Goal: Task Accomplishment & Management: Use online tool/utility

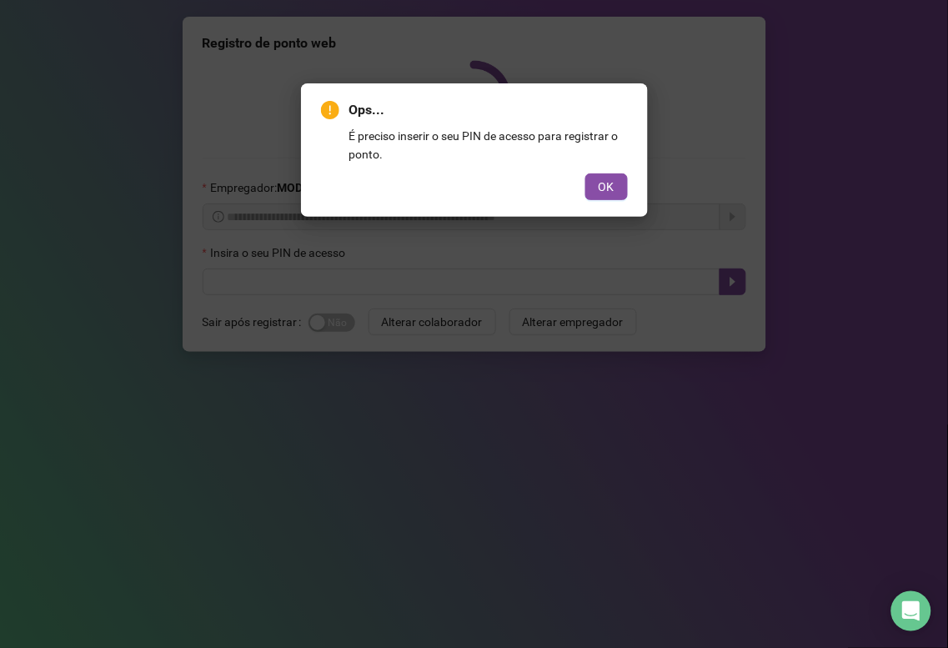
click at [602, 178] on span "OK" at bounding box center [607, 187] width 16 height 18
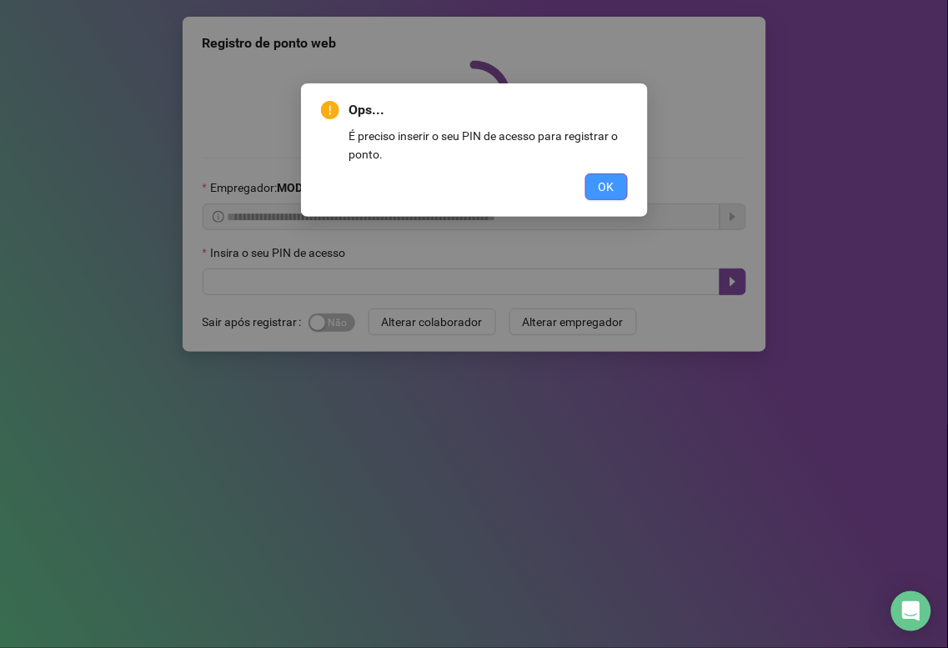
click at [625, 188] on button "OK" at bounding box center [606, 186] width 43 height 27
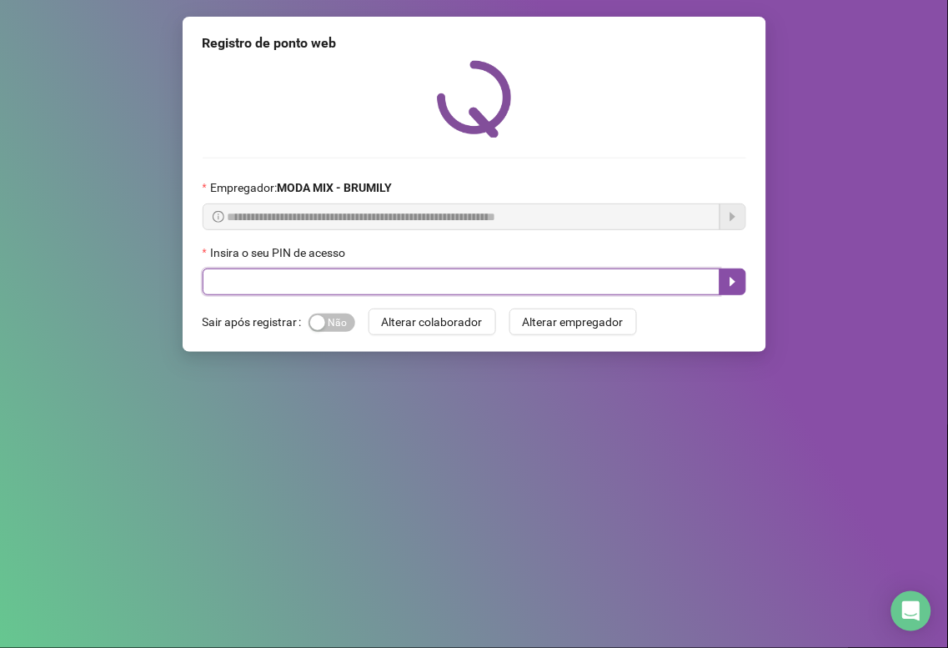
click at [385, 286] on input "text" at bounding box center [462, 281] width 518 height 27
type input "*****"
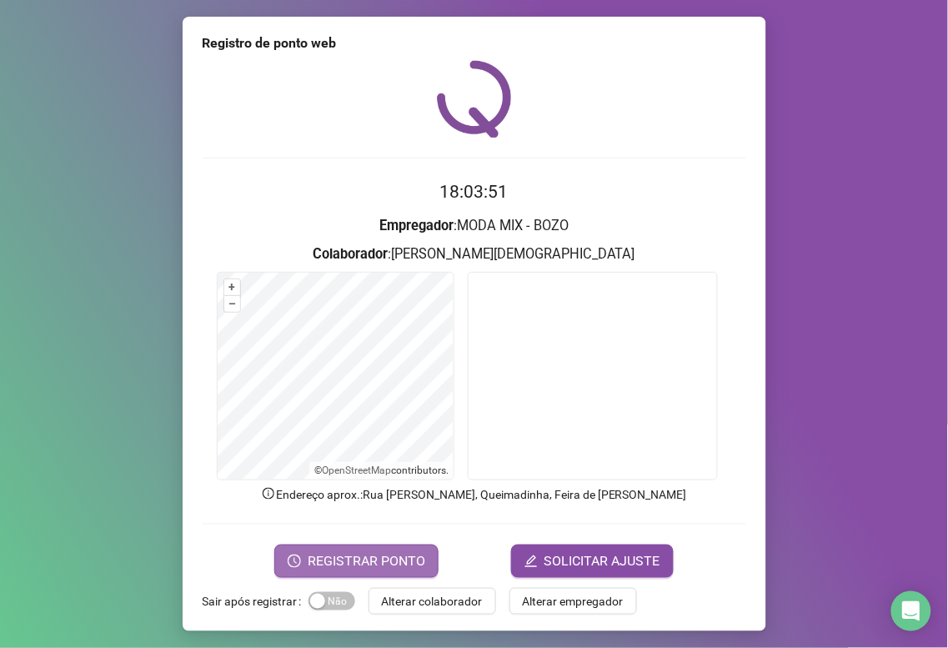
click at [354, 557] on span "REGISTRAR PONTO" at bounding box center [367, 561] width 118 height 20
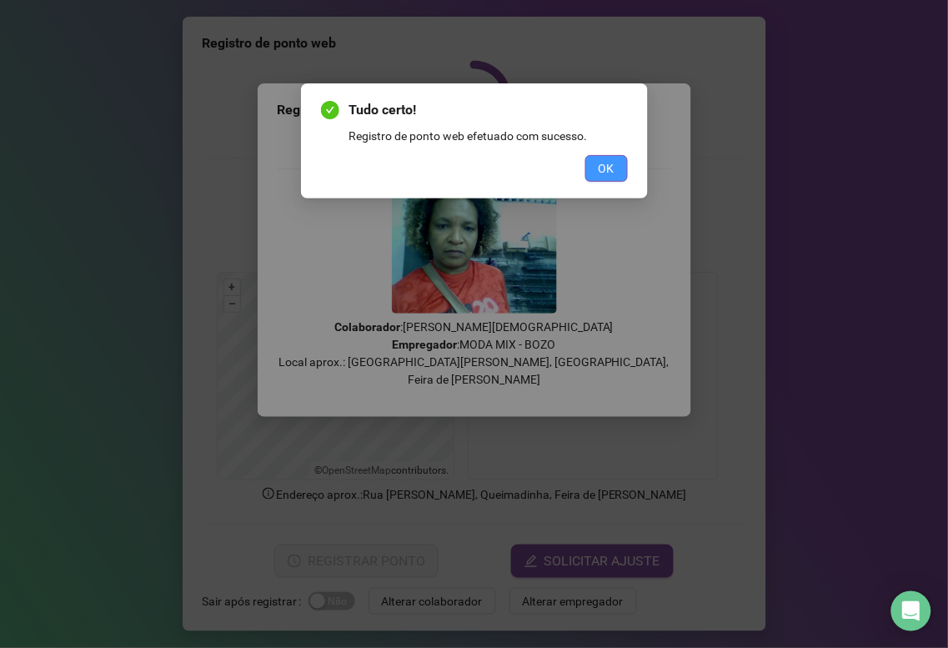
click at [610, 169] on span "OK" at bounding box center [607, 168] width 16 height 18
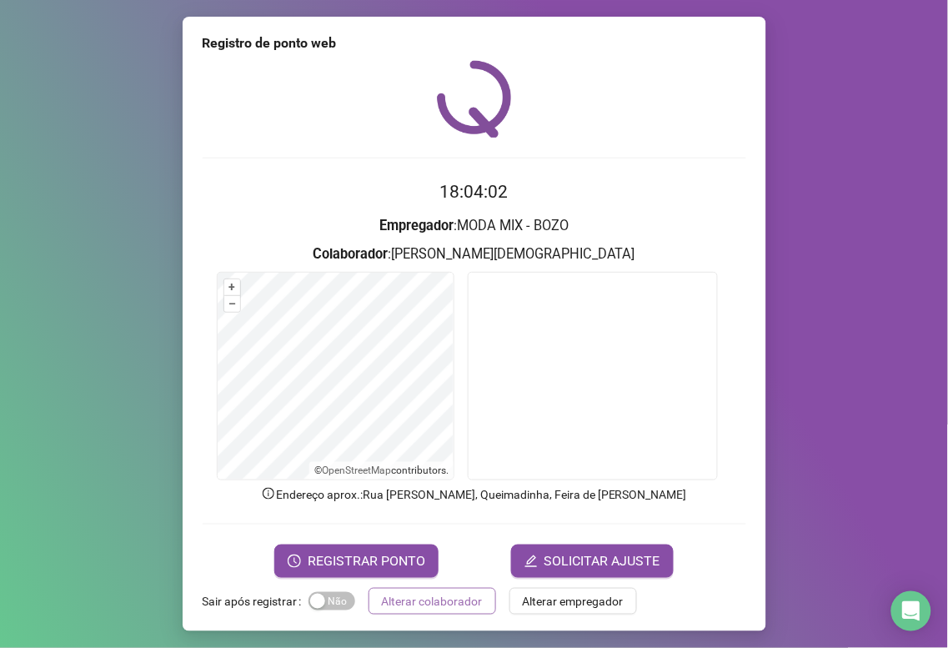
click at [412, 595] on span "Alterar colaborador" at bounding box center [432, 601] width 101 height 18
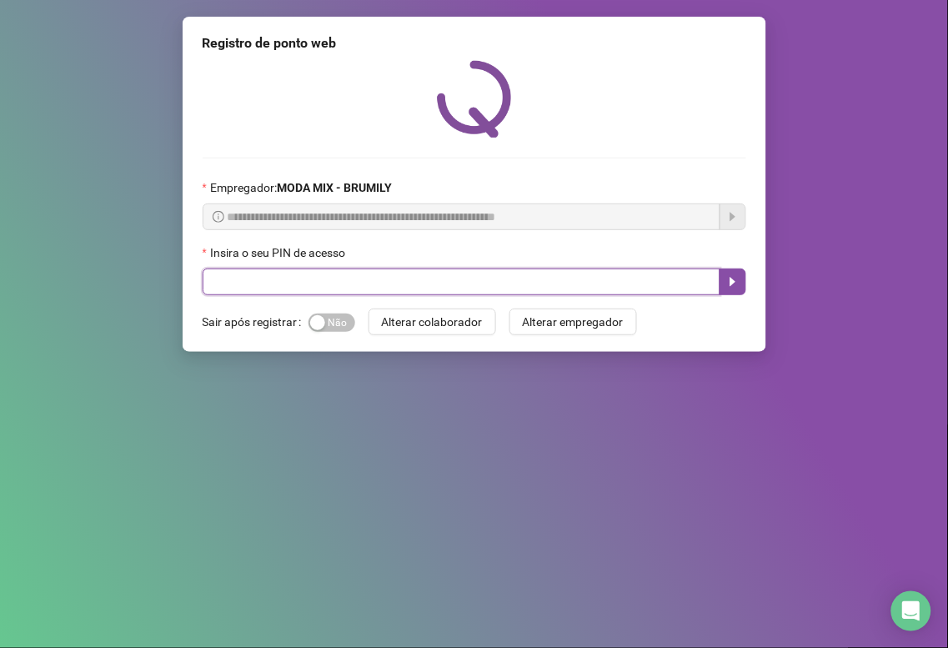
click at [214, 285] on input "text" at bounding box center [462, 281] width 518 height 27
type input "*****"
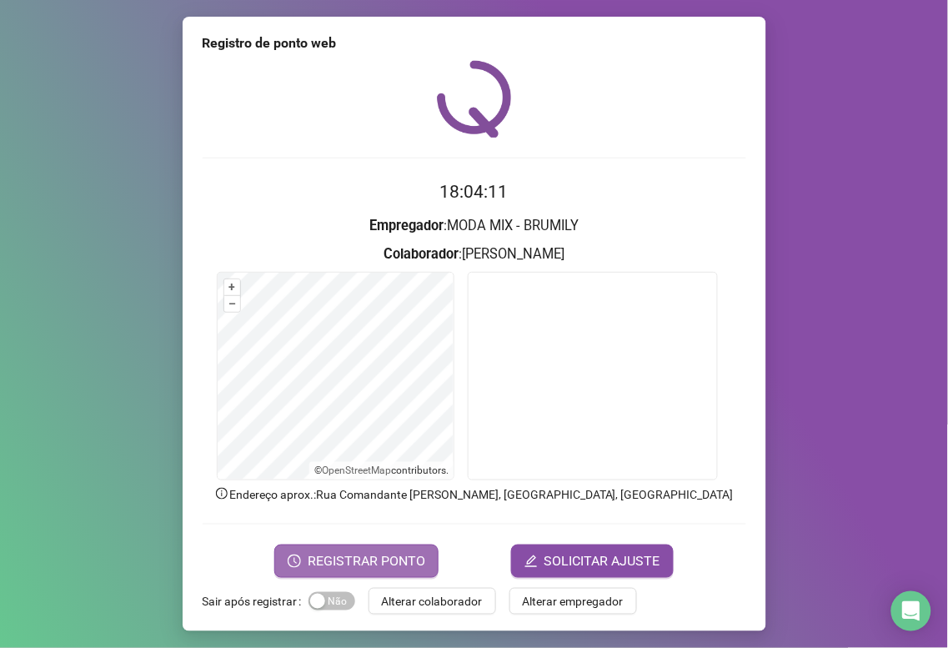
click at [367, 557] on span "REGISTRAR PONTO" at bounding box center [367, 561] width 118 height 20
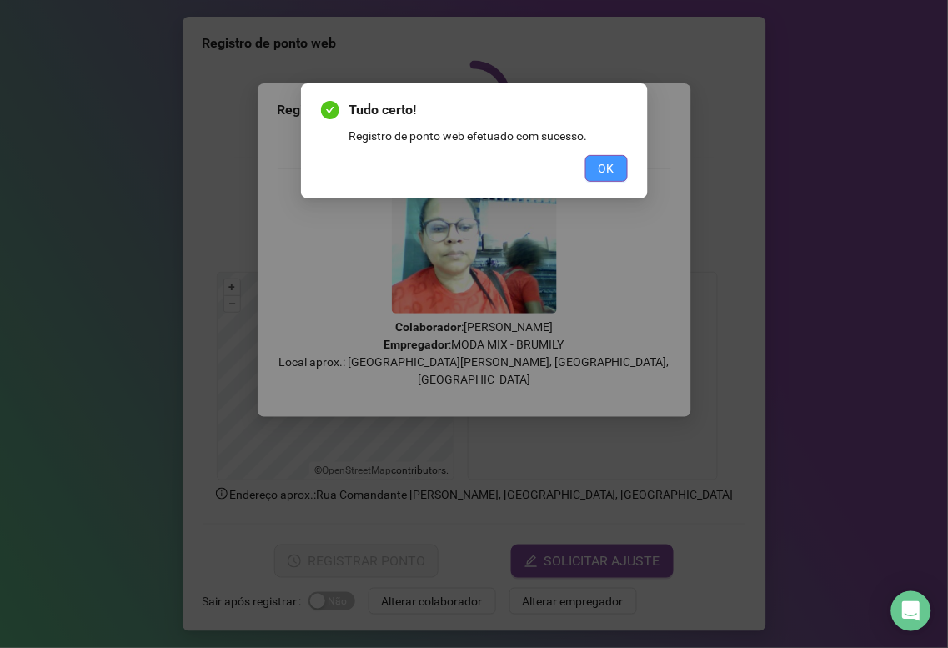
click at [619, 163] on button "OK" at bounding box center [606, 168] width 43 height 27
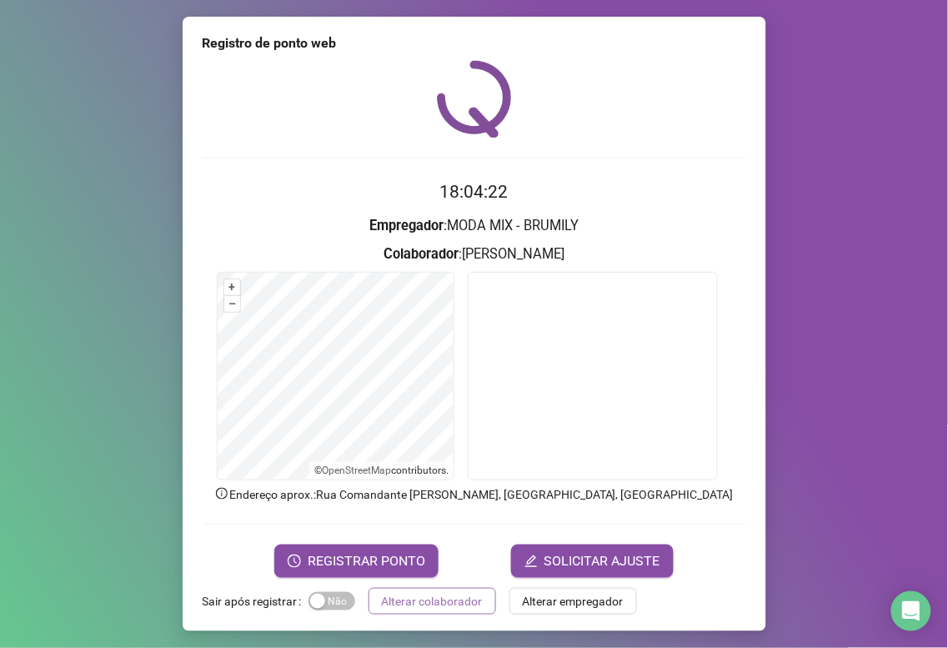
click at [455, 601] on span "Alterar colaborador" at bounding box center [432, 601] width 101 height 18
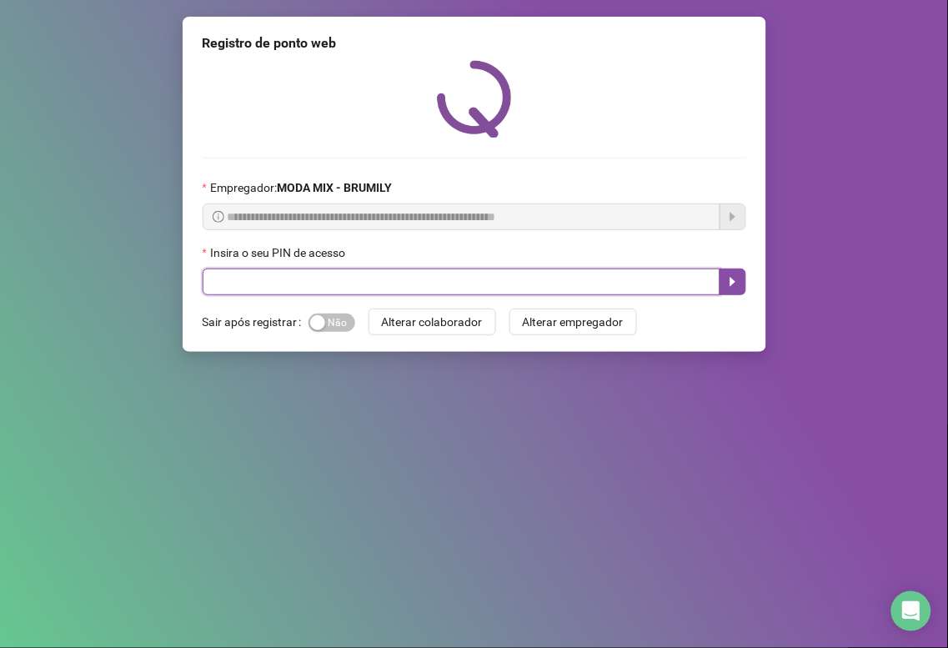
click at [392, 280] on input "text" at bounding box center [462, 281] width 518 height 27
type input "*****"
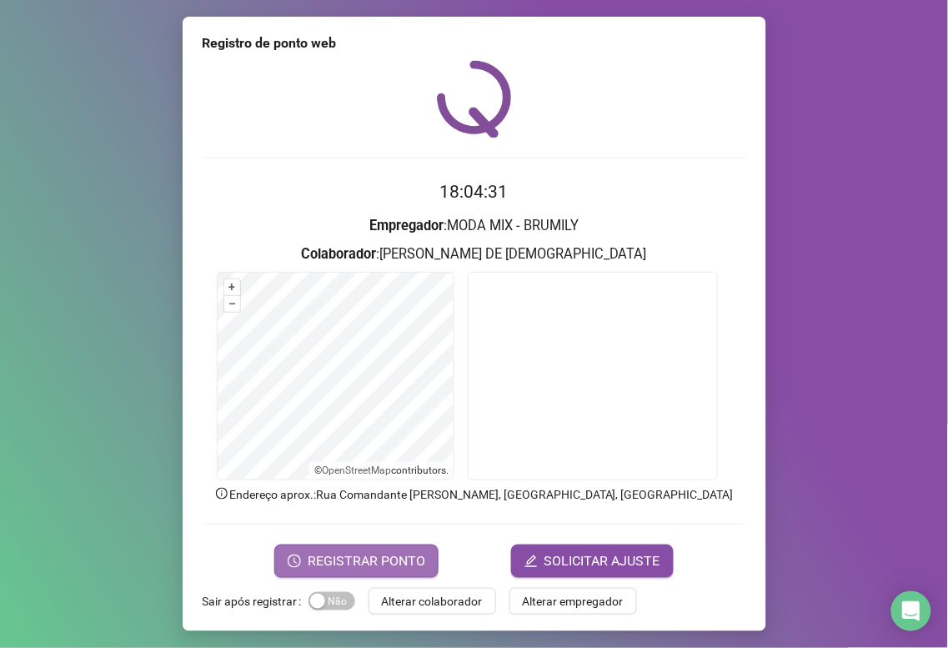
click at [375, 560] on span "REGISTRAR PONTO" at bounding box center [367, 561] width 118 height 20
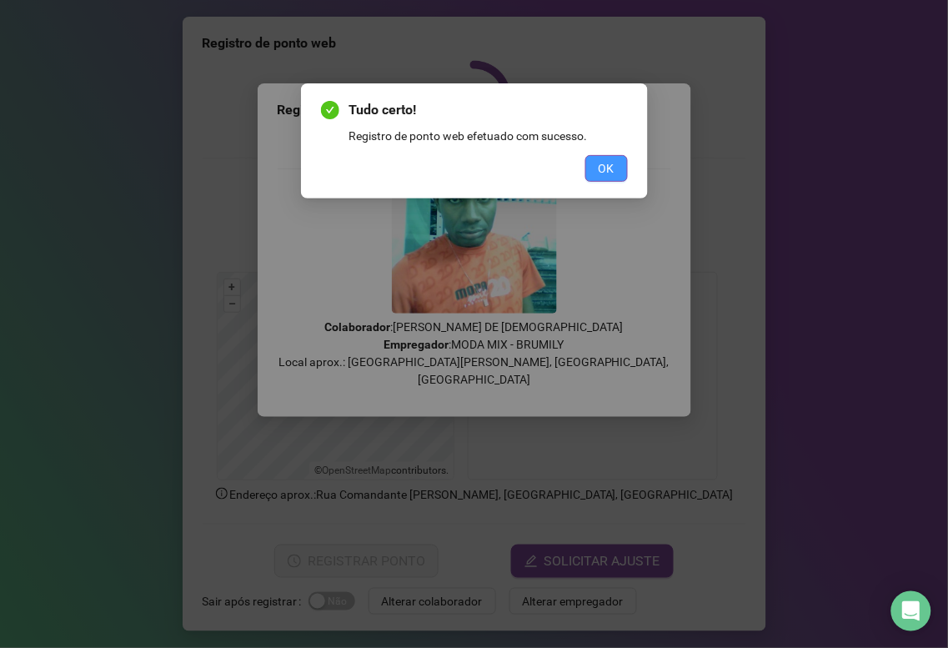
click at [613, 173] on span "OK" at bounding box center [607, 168] width 16 height 18
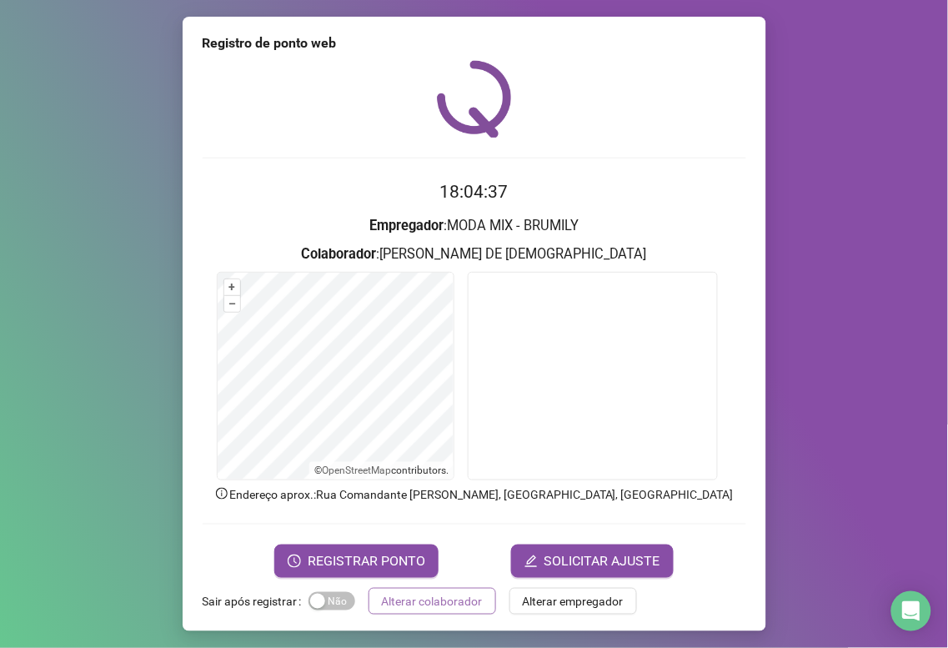
click at [404, 604] on span "Alterar colaborador" at bounding box center [432, 601] width 101 height 18
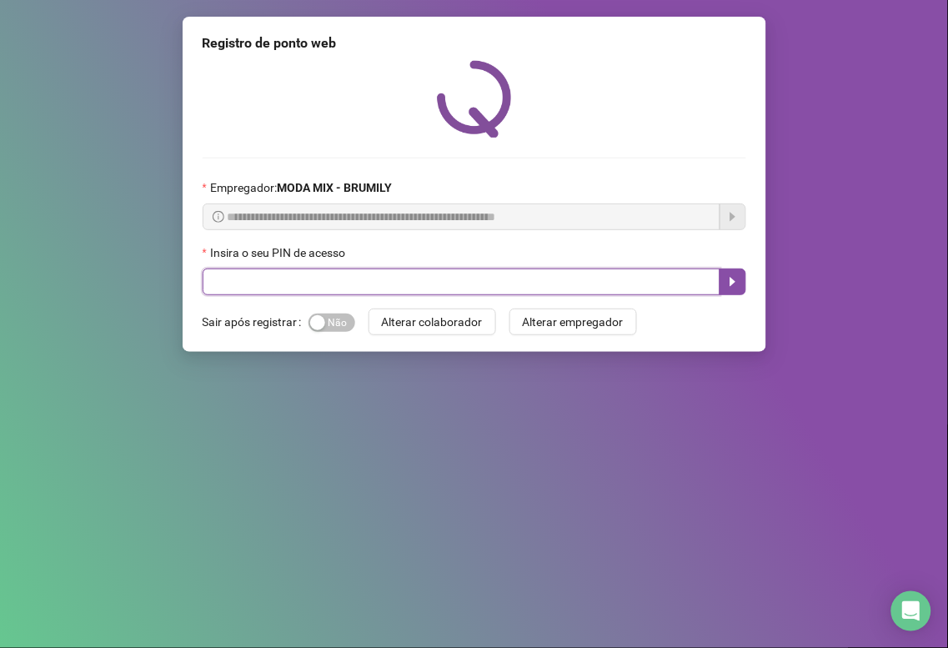
click at [492, 292] on input "text" at bounding box center [462, 281] width 518 height 27
type input "*****"
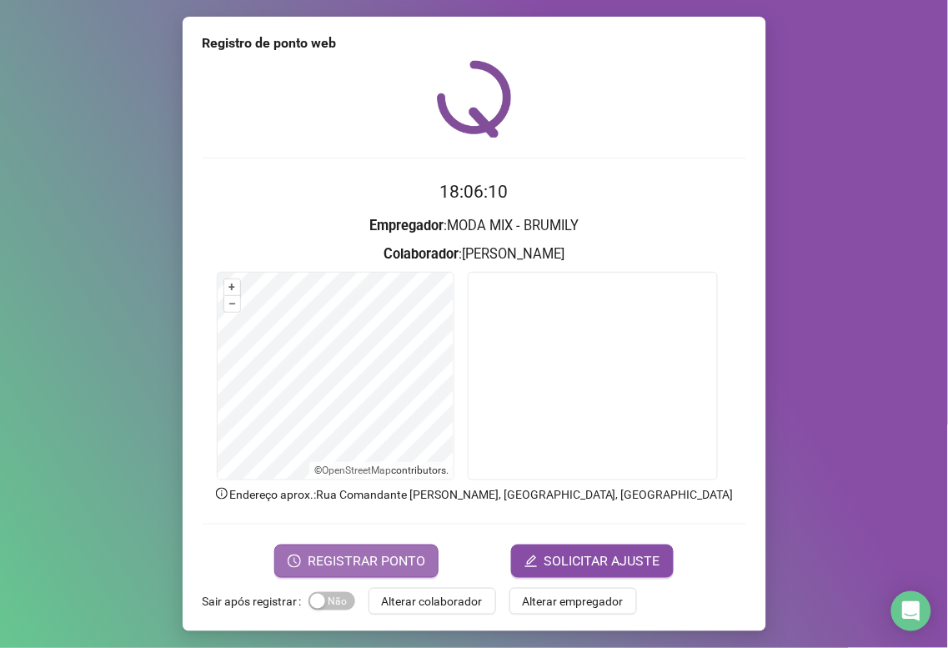
click at [402, 549] on button "REGISTRAR PONTO" at bounding box center [356, 560] width 164 height 33
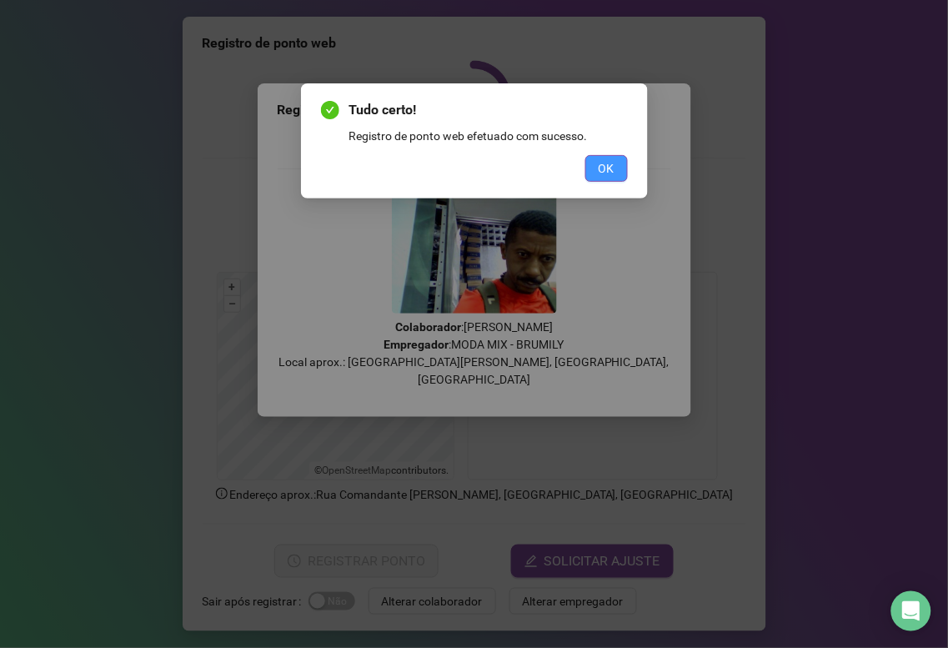
click at [604, 164] on span "OK" at bounding box center [607, 168] width 16 height 18
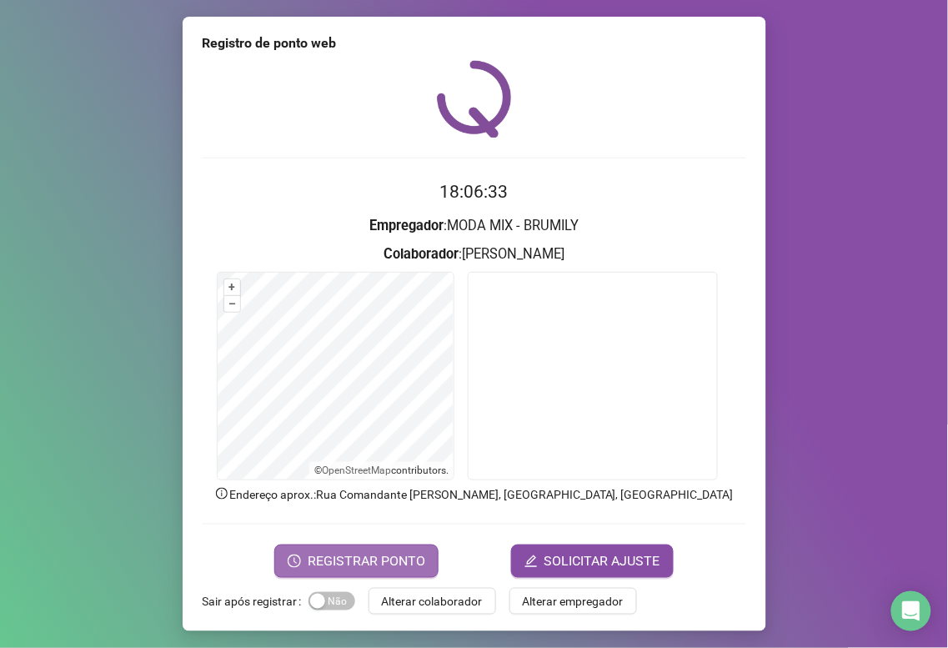
click at [311, 569] on button "REGISTRAR PONTO" at bounding box center [356, 560] width 164 height 33
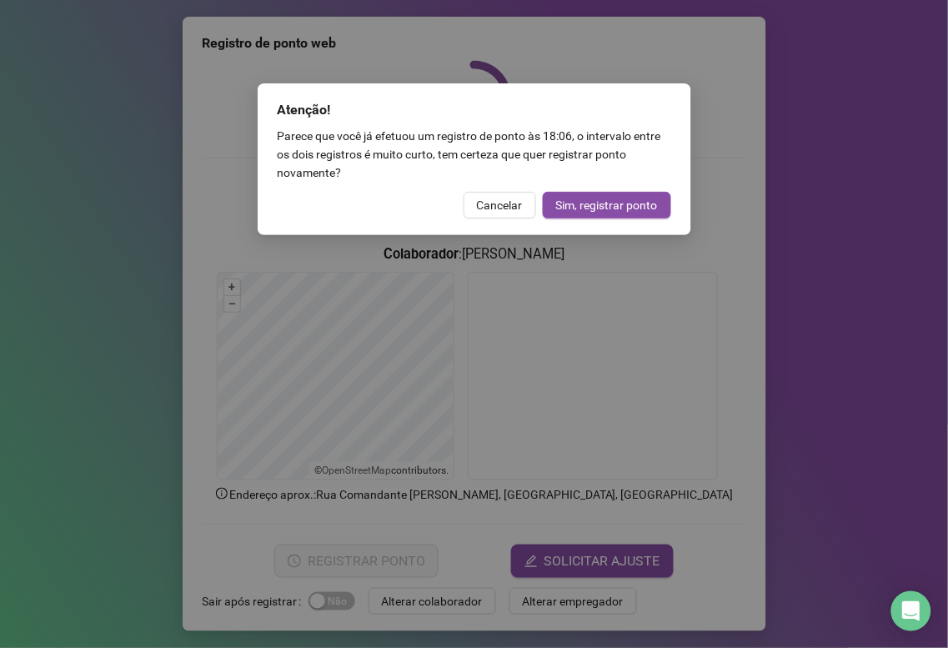
click at [494, 203] on span "Cancelar" at bounding box center [500, 205] width 46 height 18
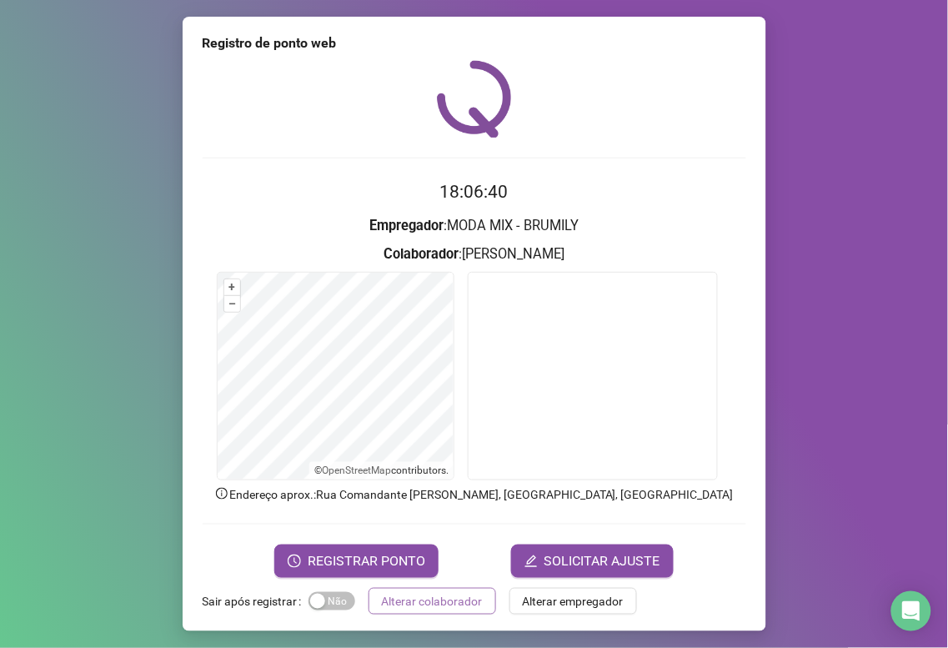
click at [411, 602] on span "Alterar colaborador" at bounding box center [432, 601] width 101 height 18
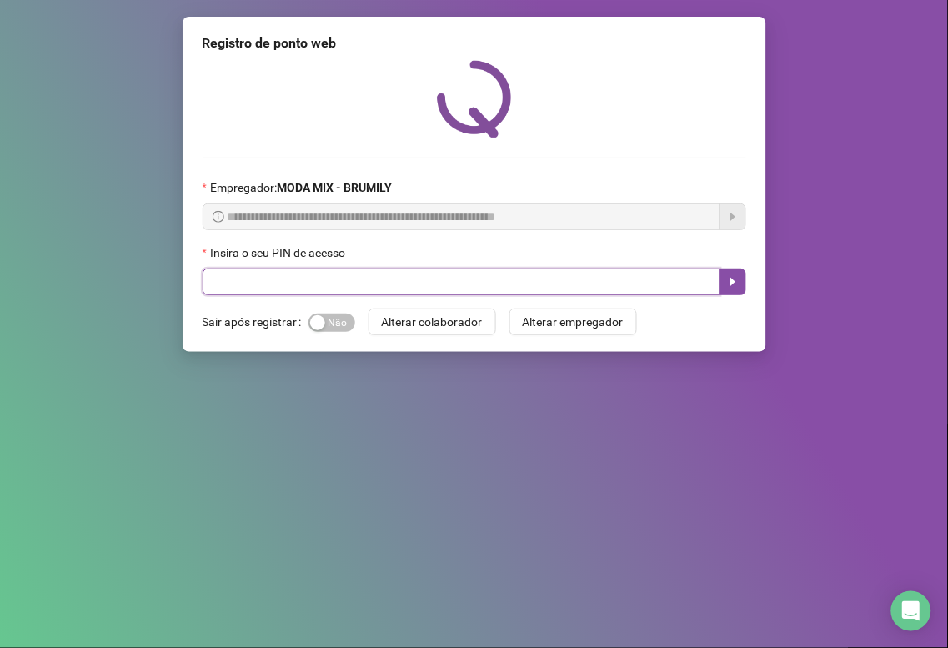
click at [329, 287] on input "text" at bounding box center [462, 281] width 518 height 27
type input "*****"
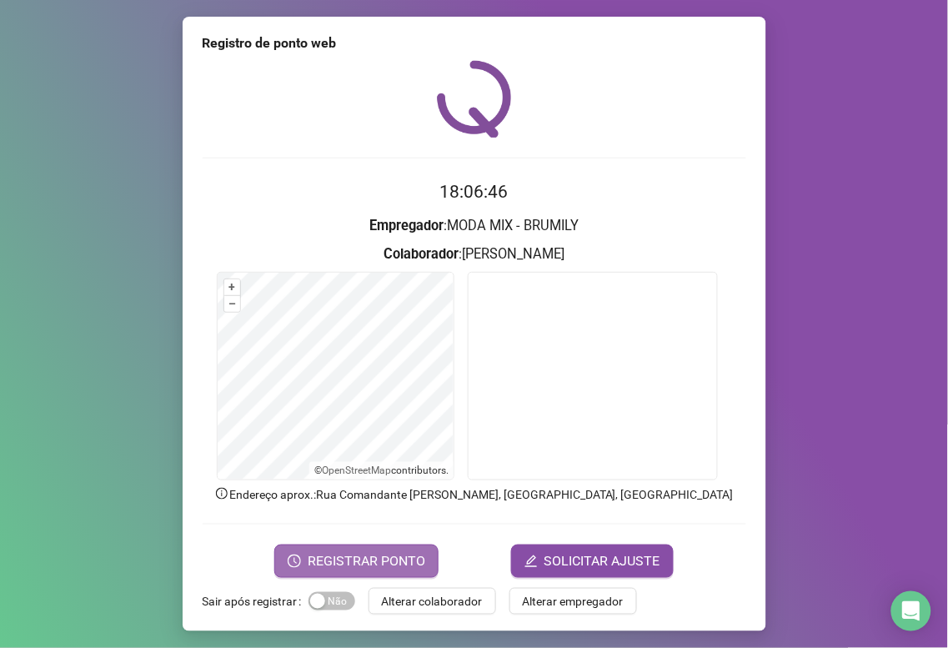
click at [368, 551] on span "REGISTRAR PONTO" at bounding box center [367, 561] width 118 height 20
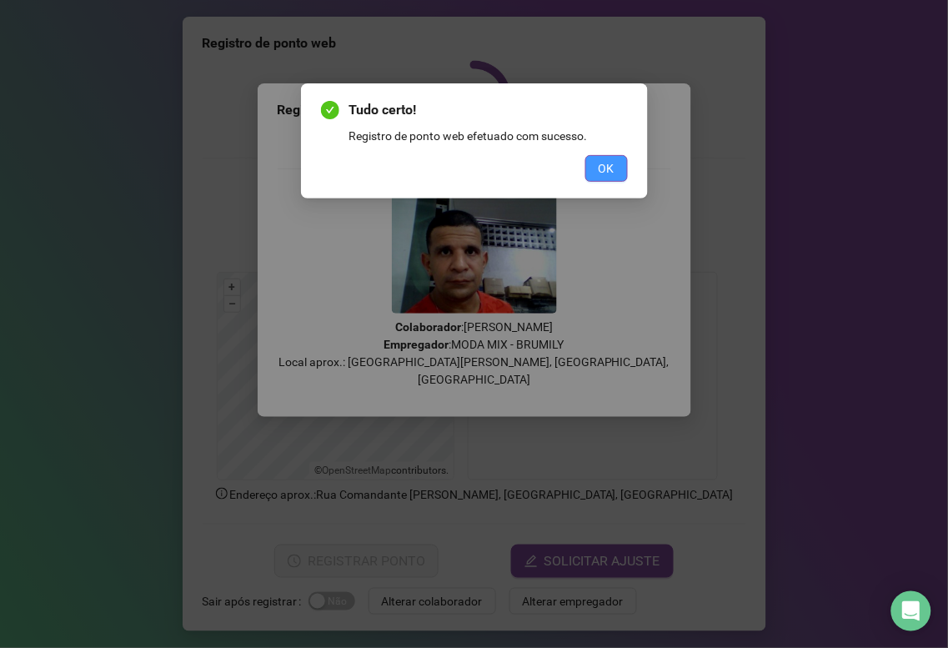
click at [615, 168] on button "OK" at bounding box center [606, 168] width 43 height 27
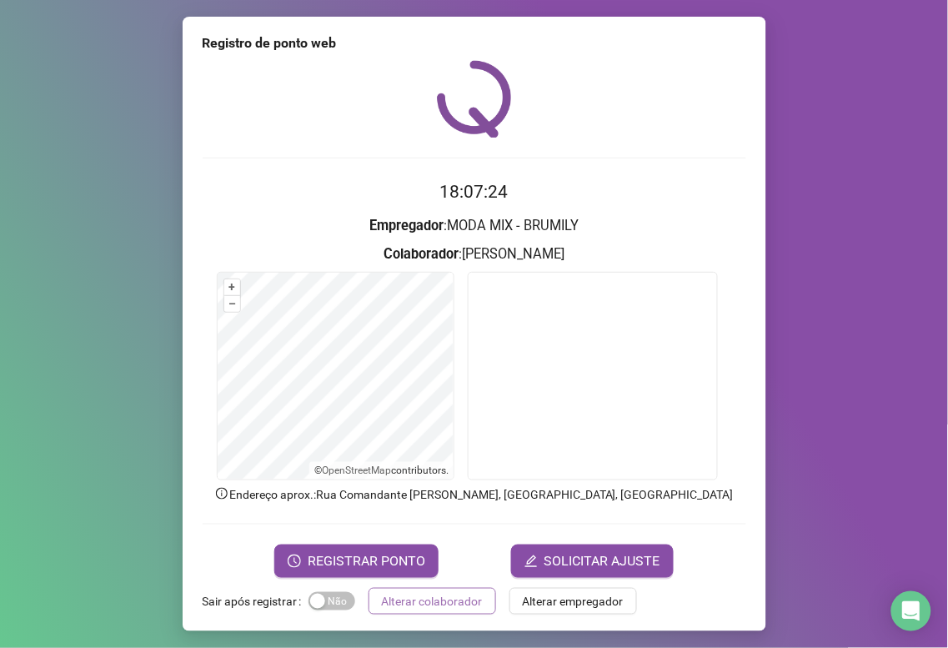
click at [406, 597] on span "Alterar colaborador" at bounding box center [432, 601] width 101 height 18
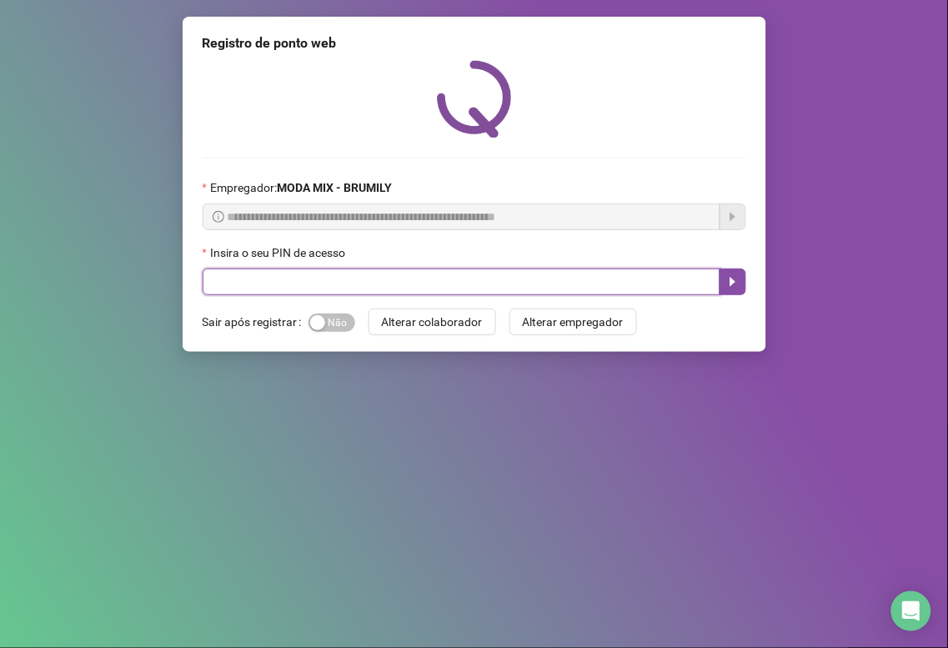
click at [275, 281] on input "text" at bounding box center [462, 281] width 518 height 27
type input "*****"
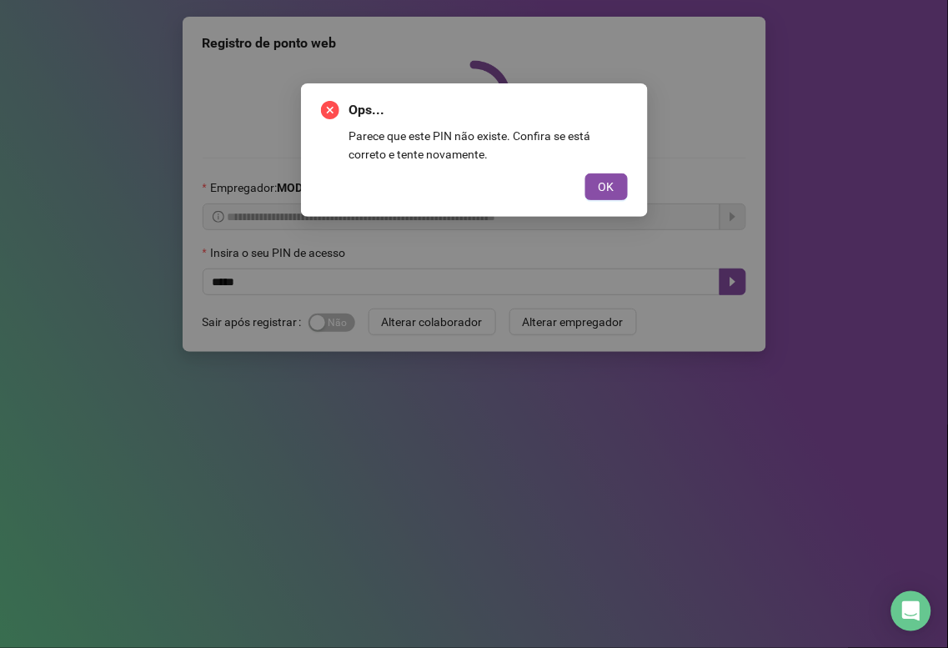
click at [585, 173] on button "OK" at bounding box center [606, 186] width 43 height 27
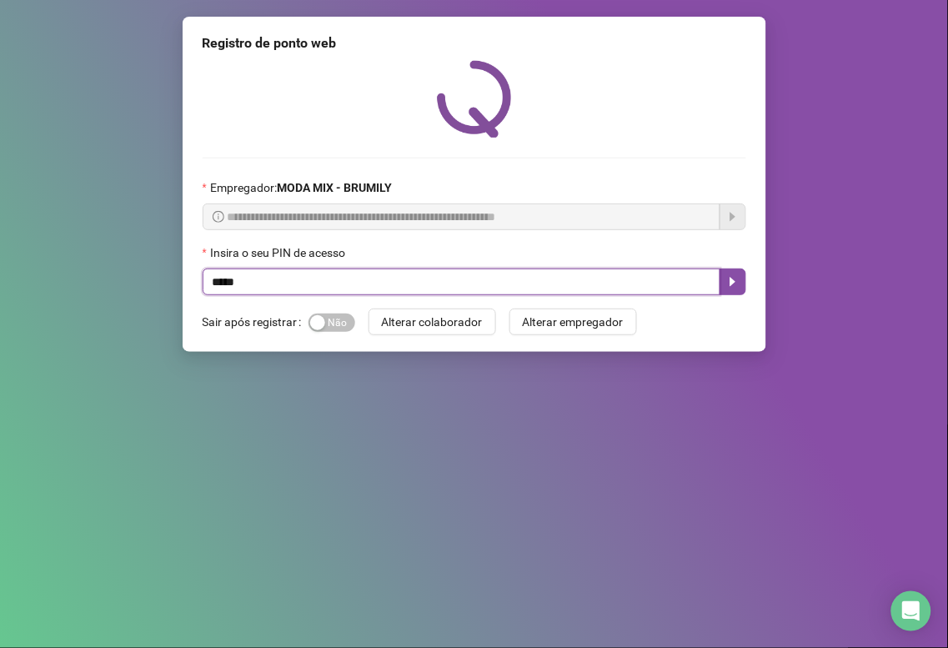
type input "*****"
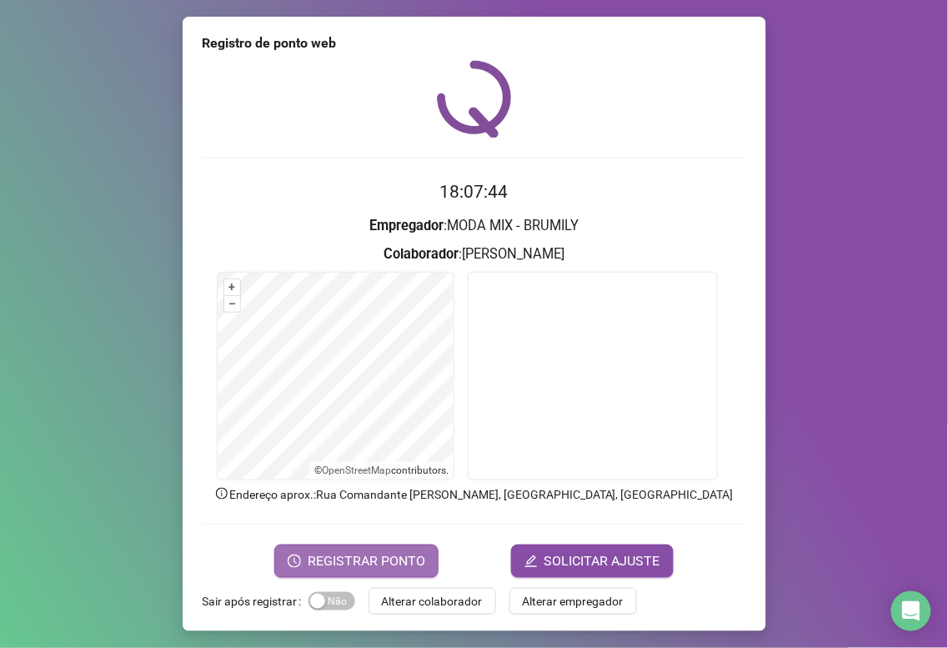
click at [360, 559] on span "REGISTRAR PONTO" at bounding box center [367, 561] width 118 height 20
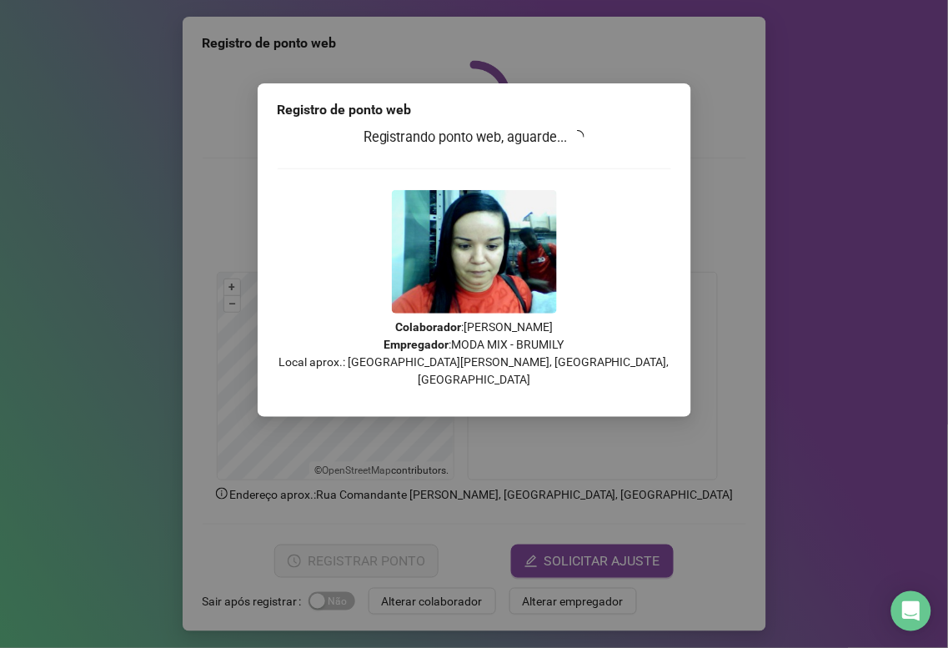
click at [577, 132] on icon "loading" at bounding box center [577, 136] width 16 height 16
click at [578, 142] on icon "loading" at bounding box center [577, 136] width 15 height 15
click at [584, 143] on icon "loading" at bounding box center [578, 137] width 18 height 18
click at [584, 143] on icon "loading" at bounding box center [577, 136] width 13 height 13
click at [585, 140] on icon "loading" at bounding box center [577, 136] width 15 height 15
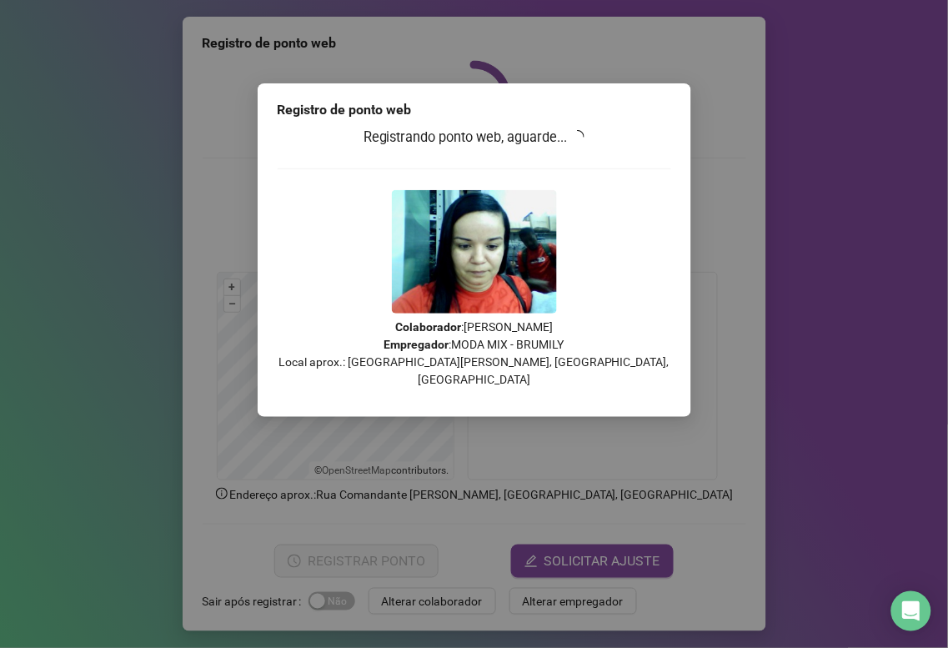
click at [585, 140] on icon "loading" at bounding box center [578, 137] width 18 height 18
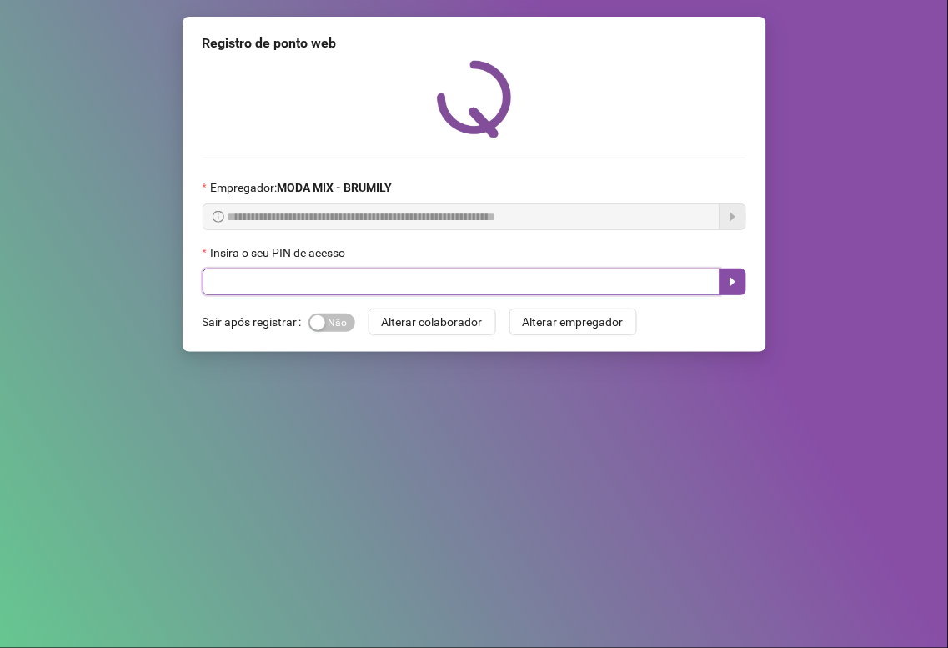
click at [292, 276] on input "text" at bounding box center [462, 281] width 518 height 27
type input "*****"
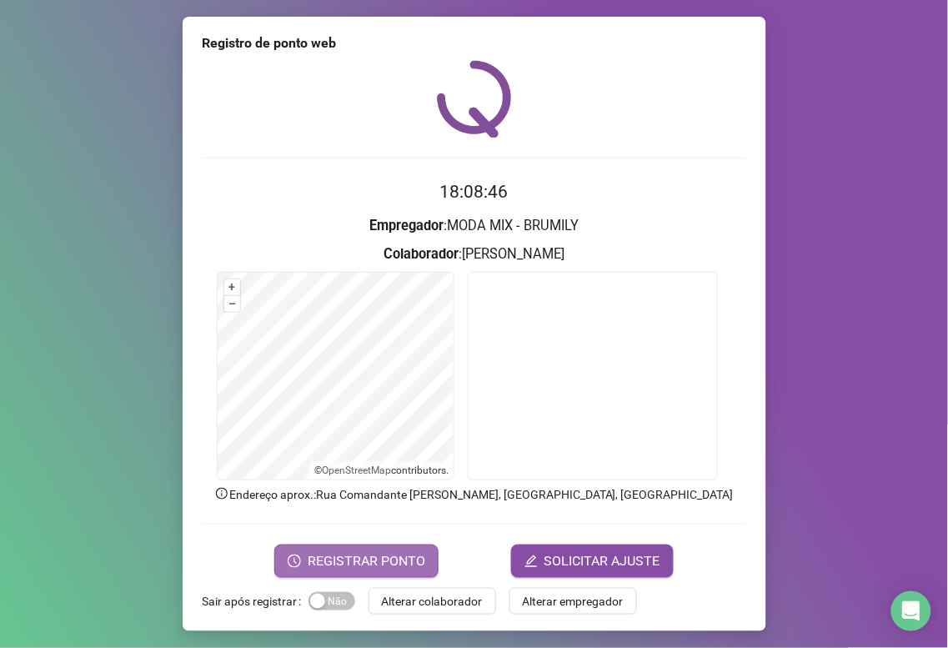
click at [385, 561] on span "REGISTRAR PONTO" at bounding box center [367, 561] width 118 height 20
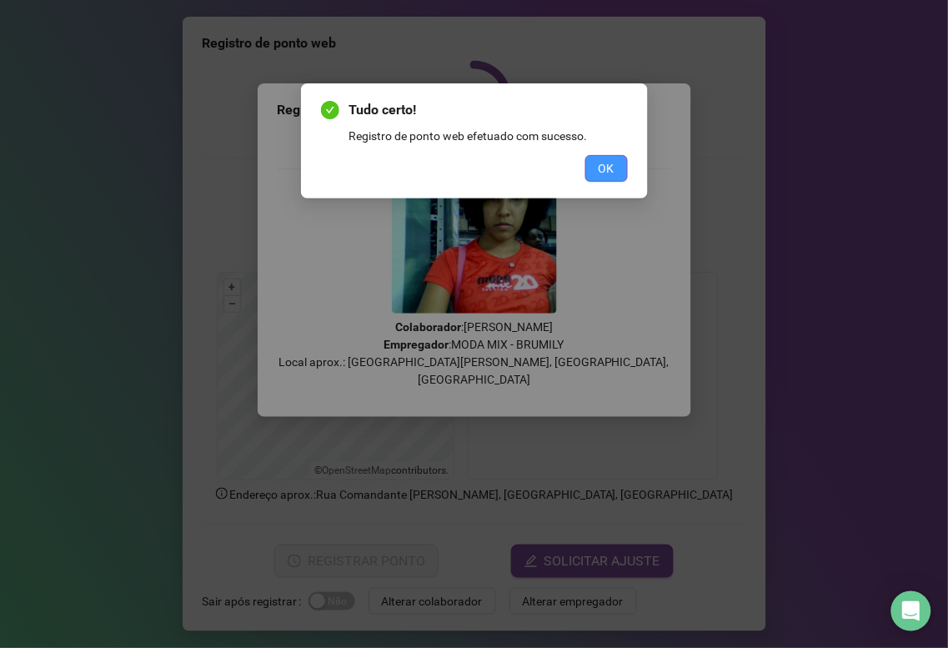
click at [603, 180] on button "OK" at bounding box center [606, 168] width 43 height 27
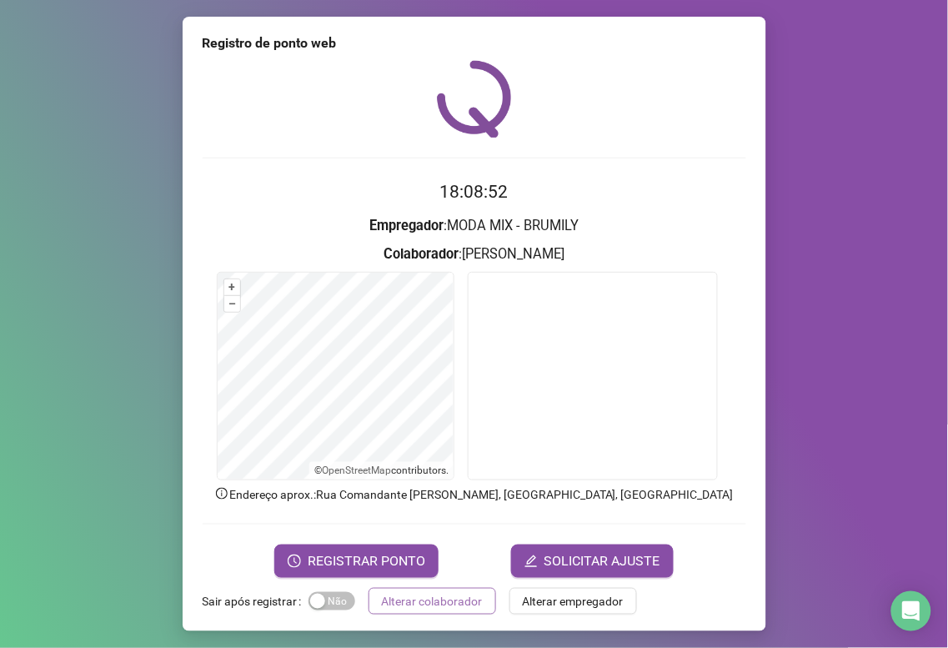
click at [439, 604] on span "Alterar colaborador" at bounding box center [432, 601] width 101 height 18
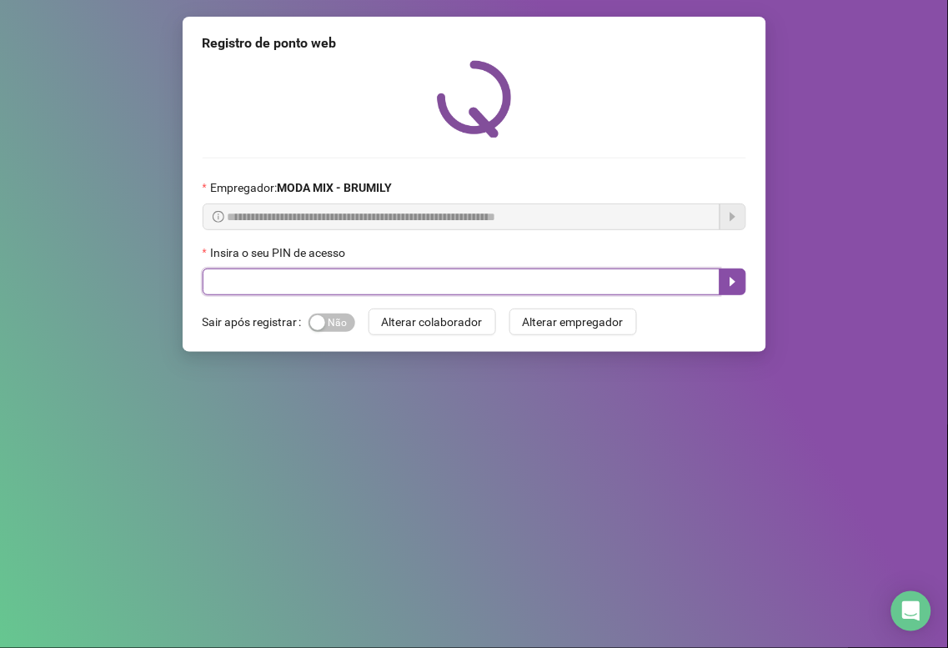
click at [431, 281] on input "text" at bounding box center [462, 281] width 518 height 27
type input "*****"
click at [726, 283] on icon "caret-right" at bounding box center [732, 281] width 13 height 13
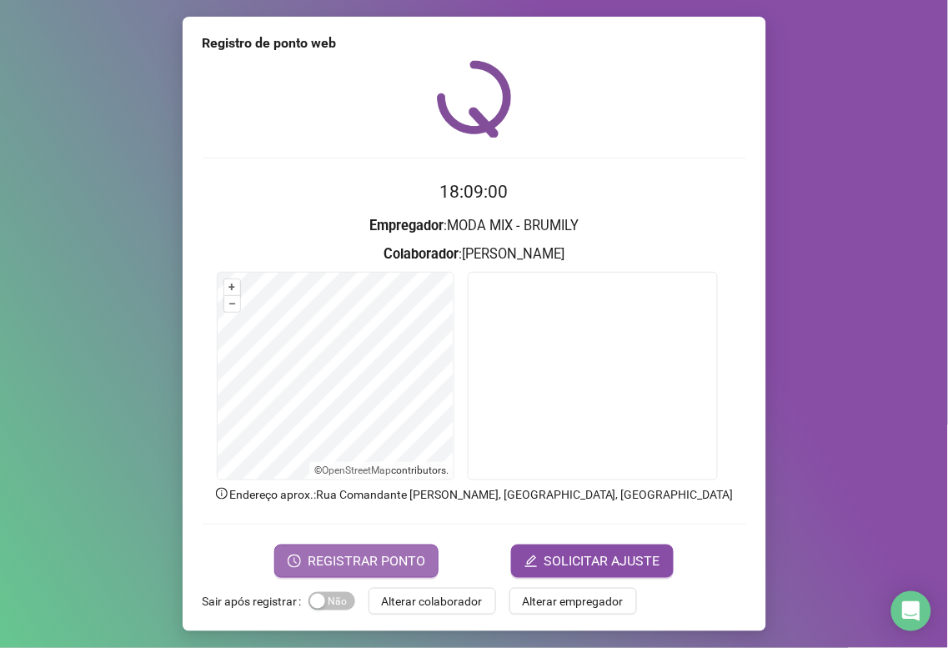
click at [377, 553] on span "REGISTRAR PONTO" at bounding box center [367, 561] width 118 height 20
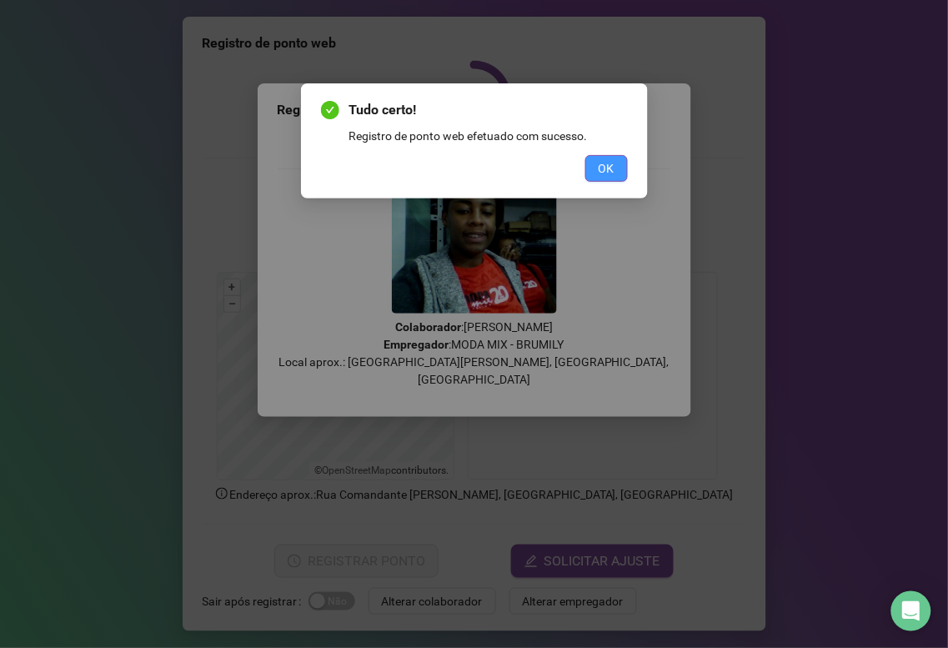
click at [603, 169] on span "OK" at bounding box center [607, 168] width 16 height 18
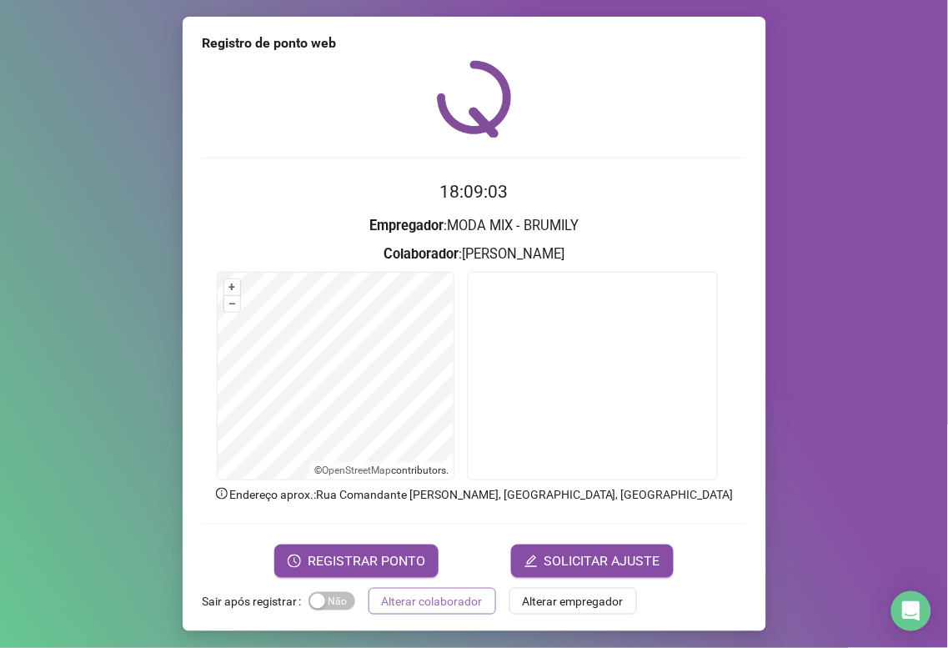
click at [421, 596] on span "Alterar colaborador" at bounding box center [432, 601] width 101 height 18
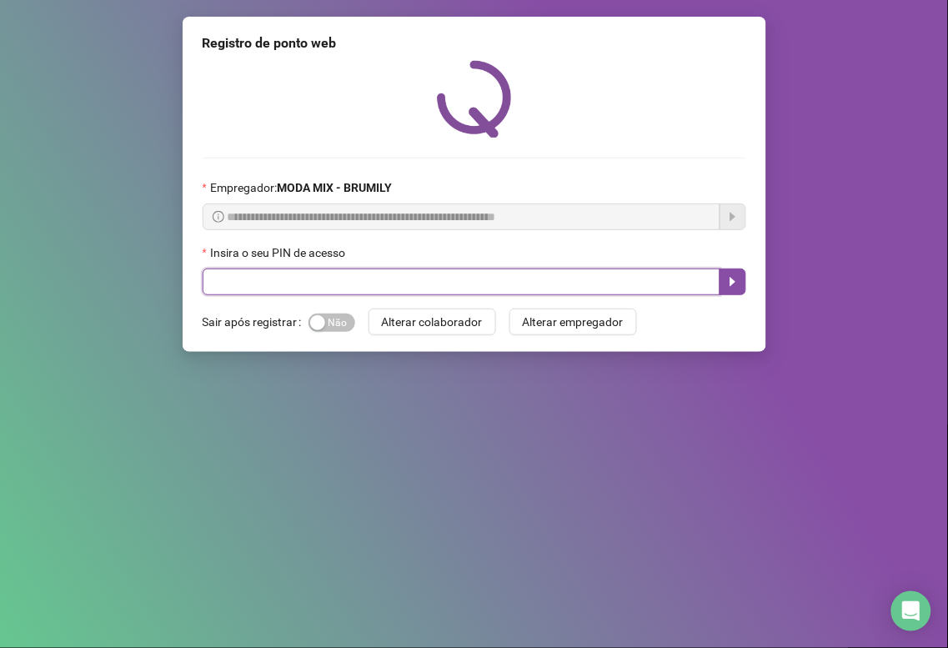
click at [539, 288] on input "text" at bounding box center [462, 281] width 518 height 27
click at [400, 287] on input "text" at bounding box center [462, 281] width 518 height 27
type input "*****"
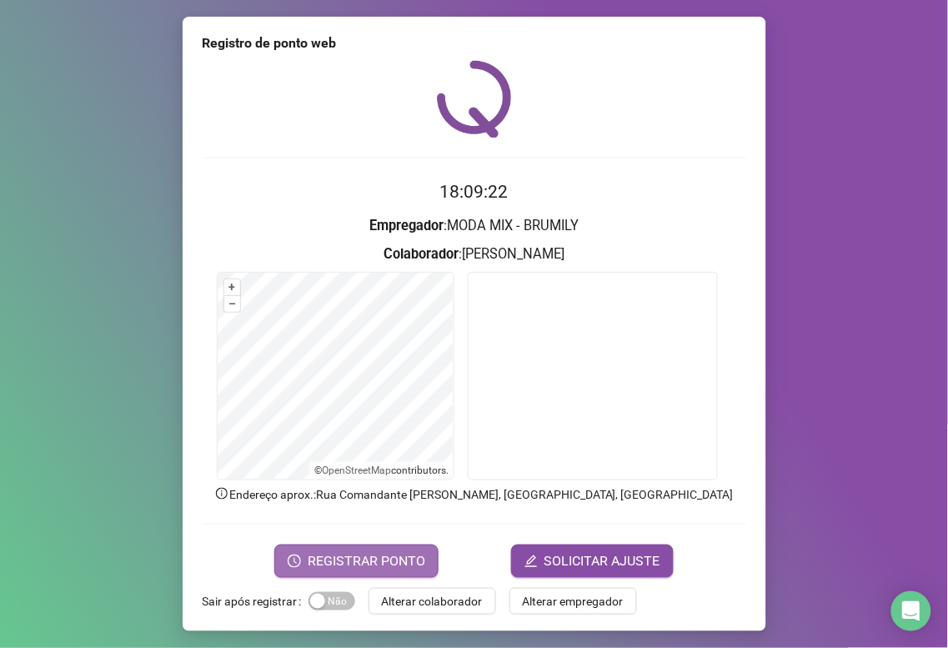
click at [298, 547] on button "REGISTRAR PONTO" at bounding box center [356, 560] width 164 height 33
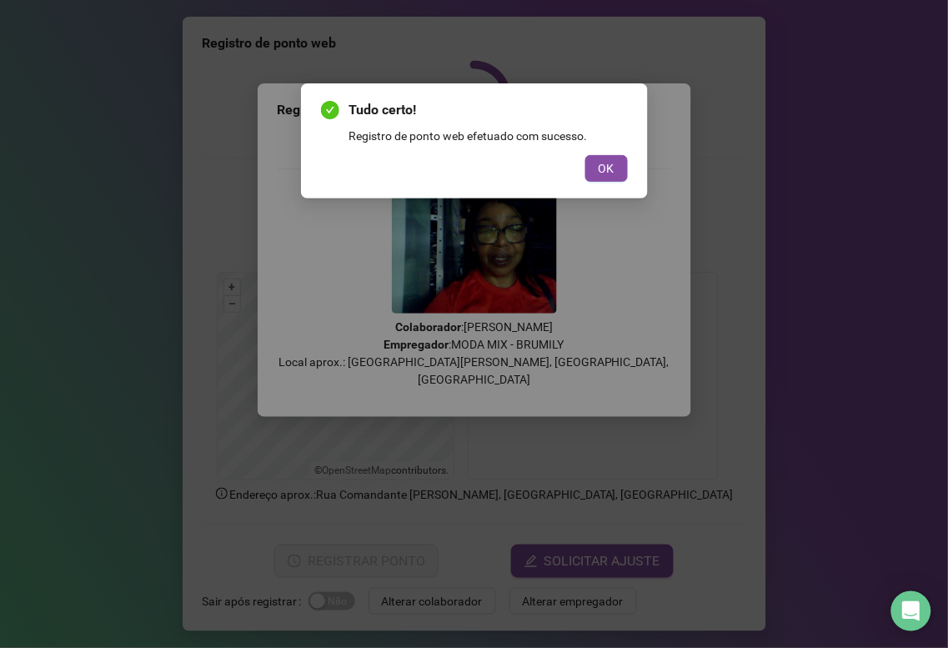
click at [593, 152] on div "Tudo certo! Registro de ponto web efetuado com sucesso. OK" at bounding box center [474, 141] width 307 height 82
click at [613, 156] on button "OK" at bounding box center [606, 168] width 43 height 27
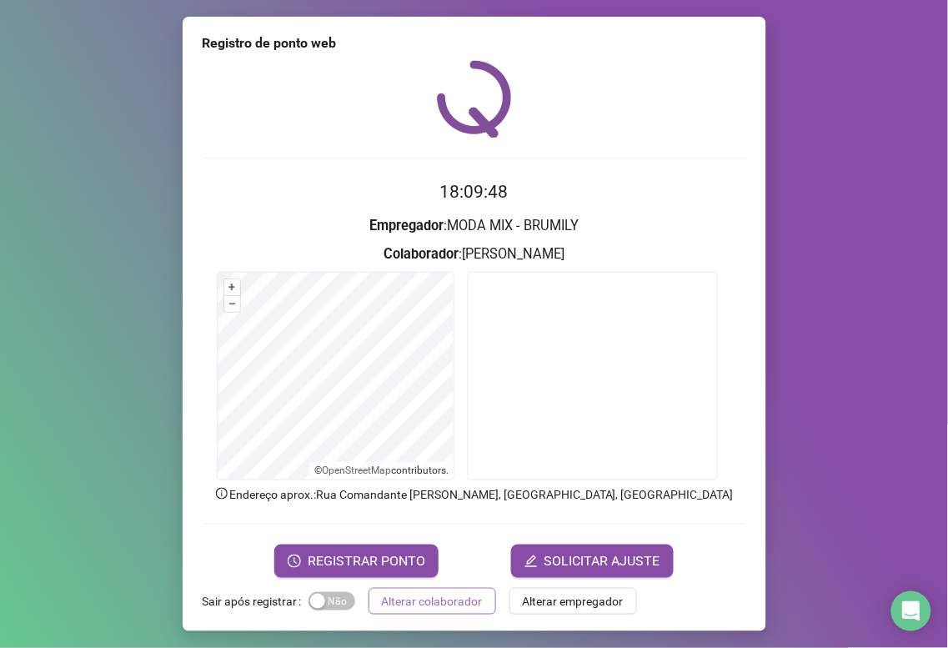
click at [407, 598] on span "Alterar colaborador" at bounding box center [432, 601] width 101 height 18
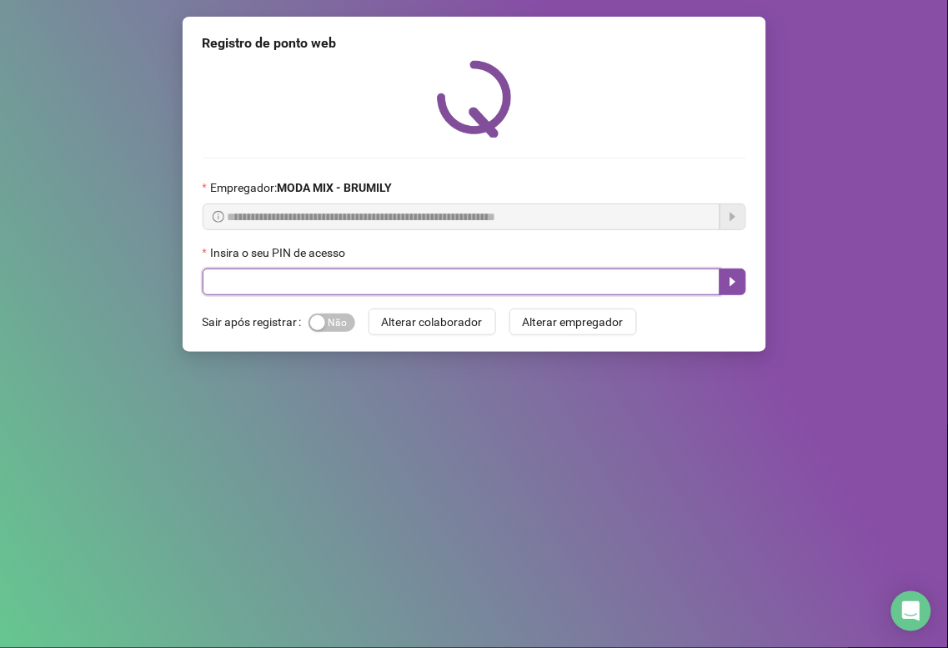
click at [444, 290] on input "text" at bounding box center [462, 281] width 518 height 27
type input "*****"
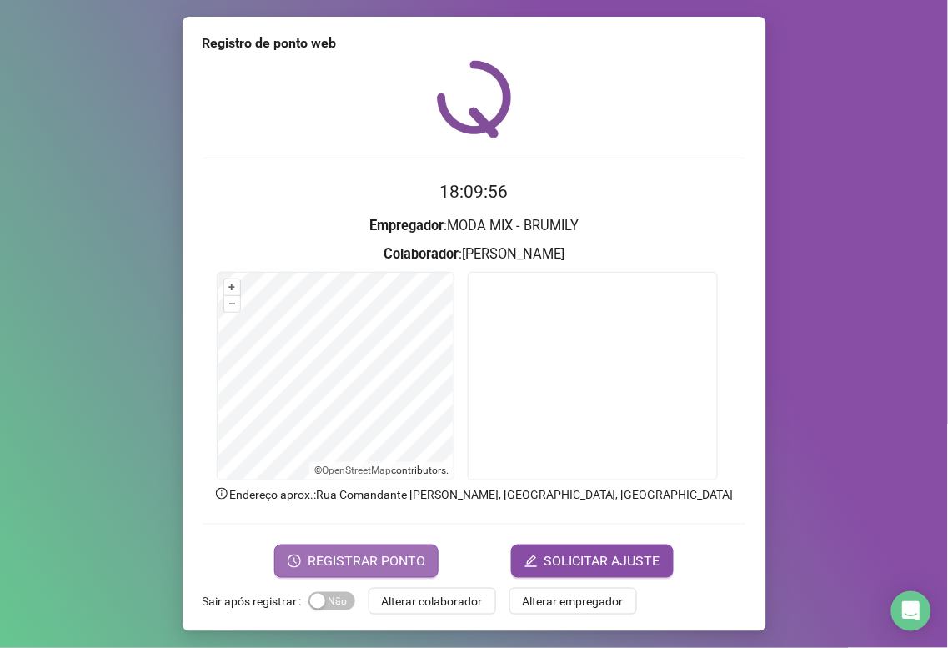
click at [409, 551] on span "REGISTRAR PONTO" at bounding box center [367, 561] width 118 height 20
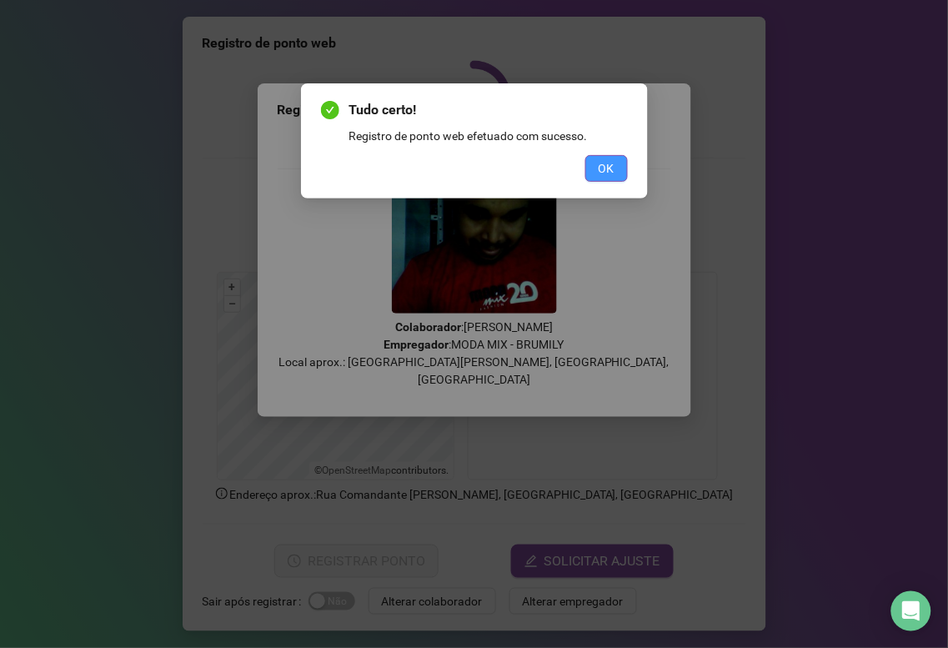
click at [594, 168] on button "OK" at bounding box center [606, 168] width 43 height 27
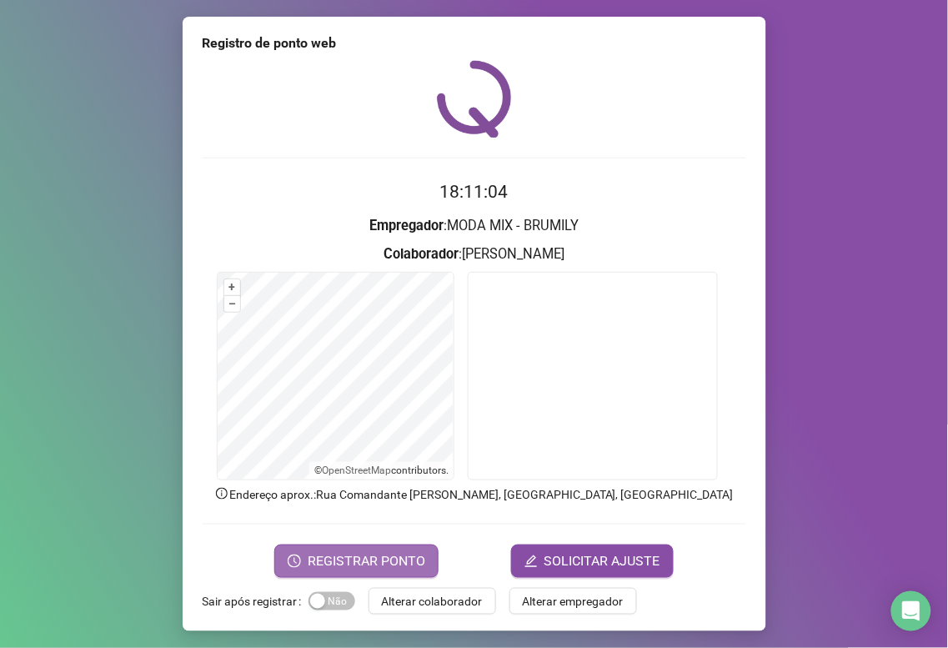
click at [414, 559] on span "REGISTRAR PONTO" at bounding box center [367, 561] width 118 height 20
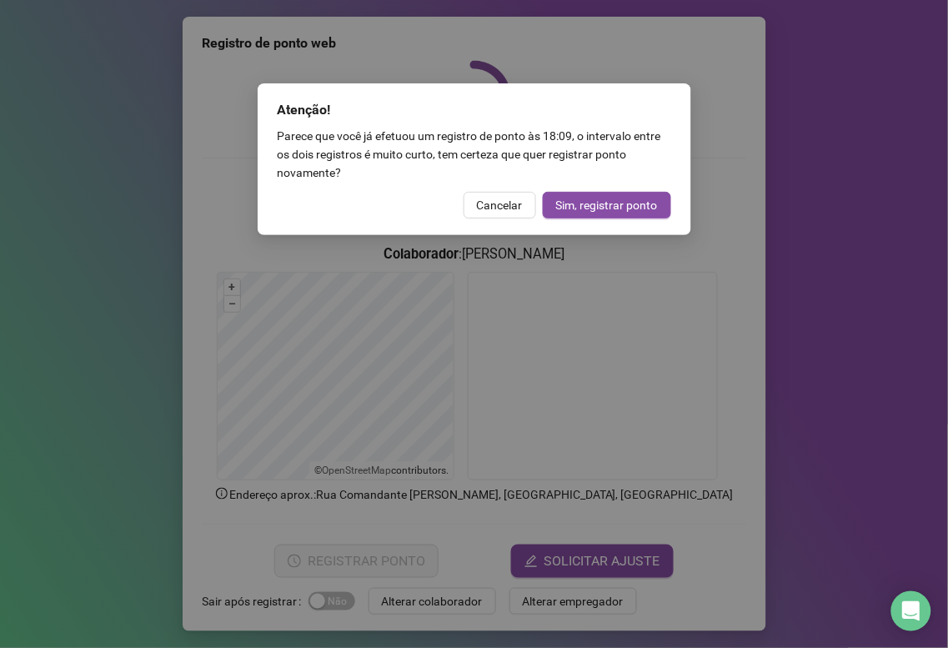
drag, startPoint x: 518, startPoint y: 205, endPoint x: 537, endPoint y: 203, distance: 19.3
click at [537, 203] on div "Cancelar Sim, registrar ponto" at bounding box center [475, 205] width 394 height 27
click at [500, 207] on span "Cancelar" at bounding box center [500, 205] width 46 height 18
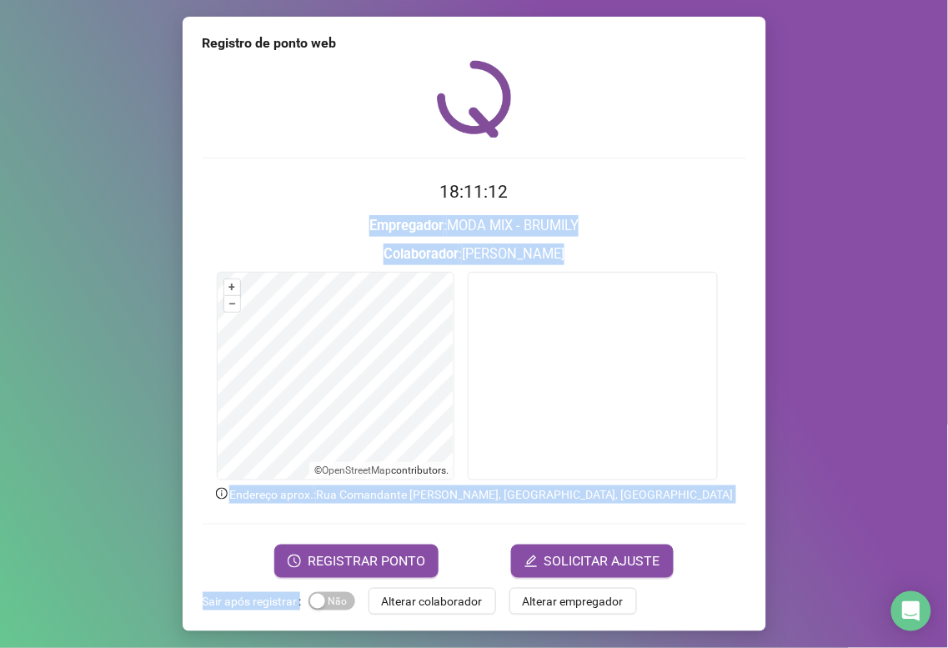
drag, startPoint x: 511, startPoint y: 207, endPoint x: 472, endPoint y: 198, distance: 40.1
click at [514, 196] on body "Página inicial Registrar ponto Espelho de ponto Meus registros Minhas solicitaç…" at bounding box center [474, 324] width 948 height 648
